Goal: Information Seeking & Learning: Learn about a topic

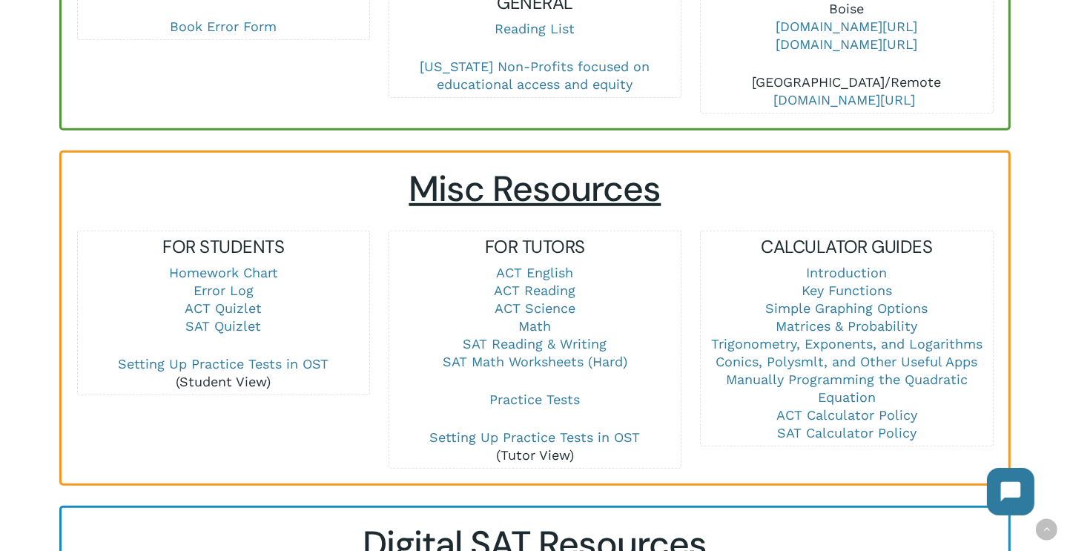
scroll to position [1038, 0]
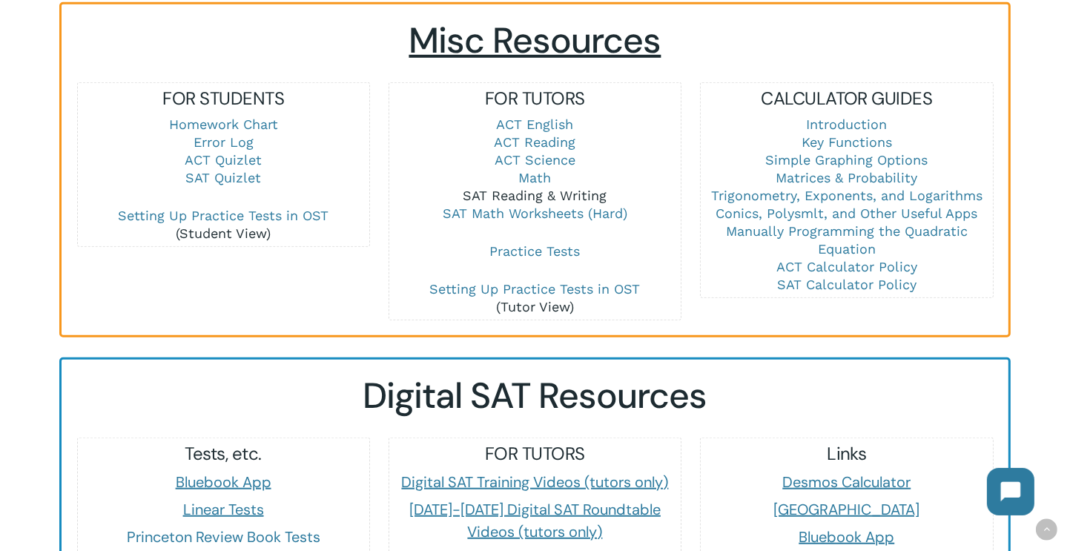
click at [547, 188] on link "SAT Reading & Writing" at bounding box center [536, 196] width 144 height 16
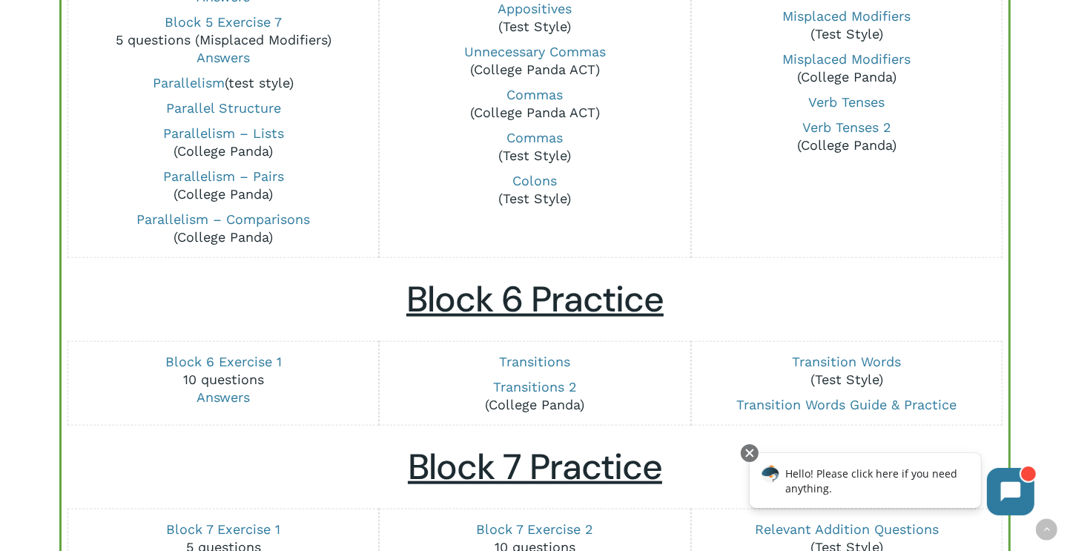
scroll to position [1558, 0]
